Goal: Obtain resource: Obtain resource

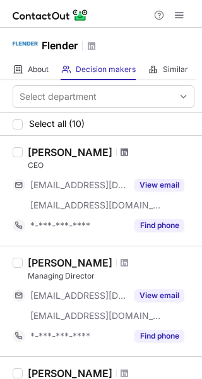
click at [121, 152] on span at bounding box center [125, 152] width 8 height 10
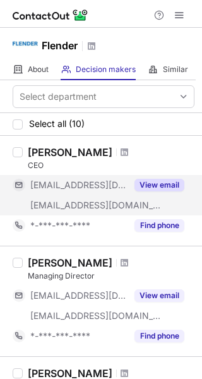
click at [142, 191] on button "View email" at bounding box center [160, 185] width 50 height 13
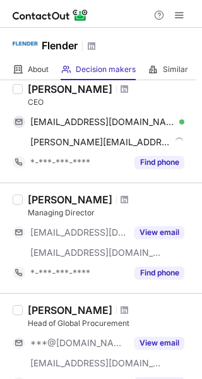
scroll to position [126, 0]
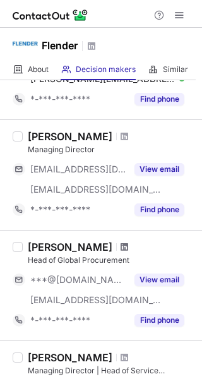
click at [128, 246] on span at bounding box center [125, 247] width 8 height 10
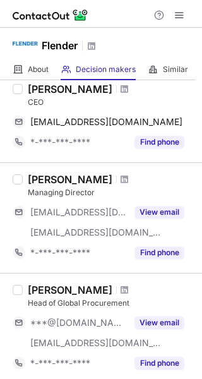
scroll to position [126, 0]
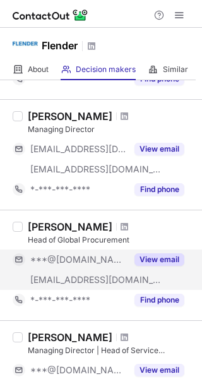
click at [155, 260] on button "View email" at bounding box center [160, 259] width 50 height 13
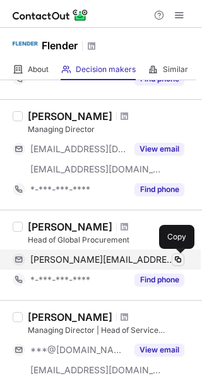
click at [178, 257] on span at bounding box center [178, 260] width 10 height 10
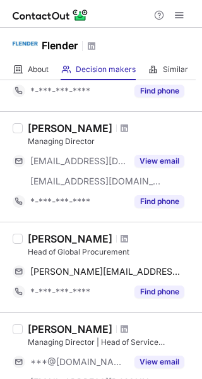
scroll to position [126, 0]
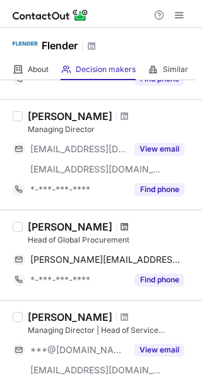
click at [128, 228] on span at bounding box center [125, 227] width 8 height 10
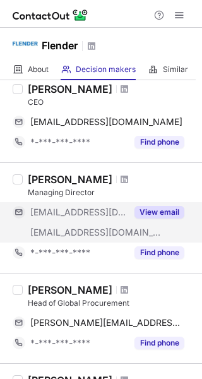
scroll to position [126, 0]
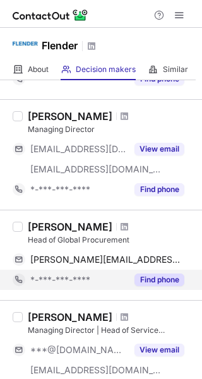
click at [148, 284] on button "Find phone" at bounding box center [160, 280] width 50 height 13
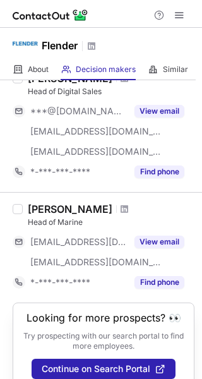
scroll to position [877, 0]
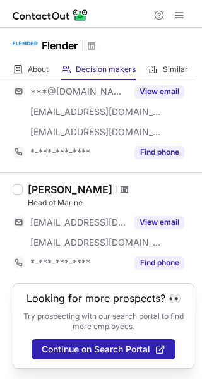
click at [121, 191] on span at bounding box center [125, 190] width 8 height 10
